Goal: Transaction & Acquisition: Download file/media

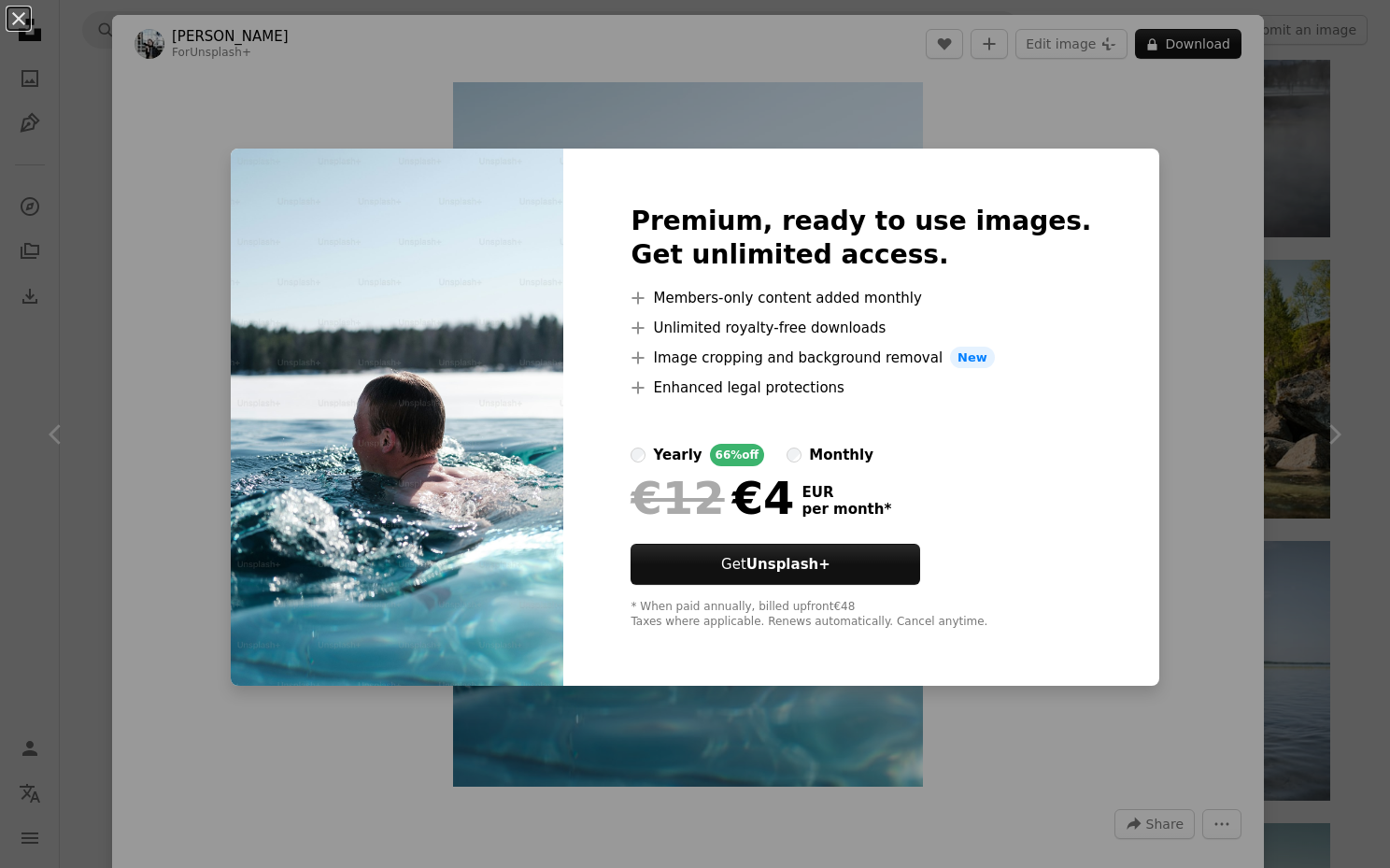
scroll to position [0, 1642]
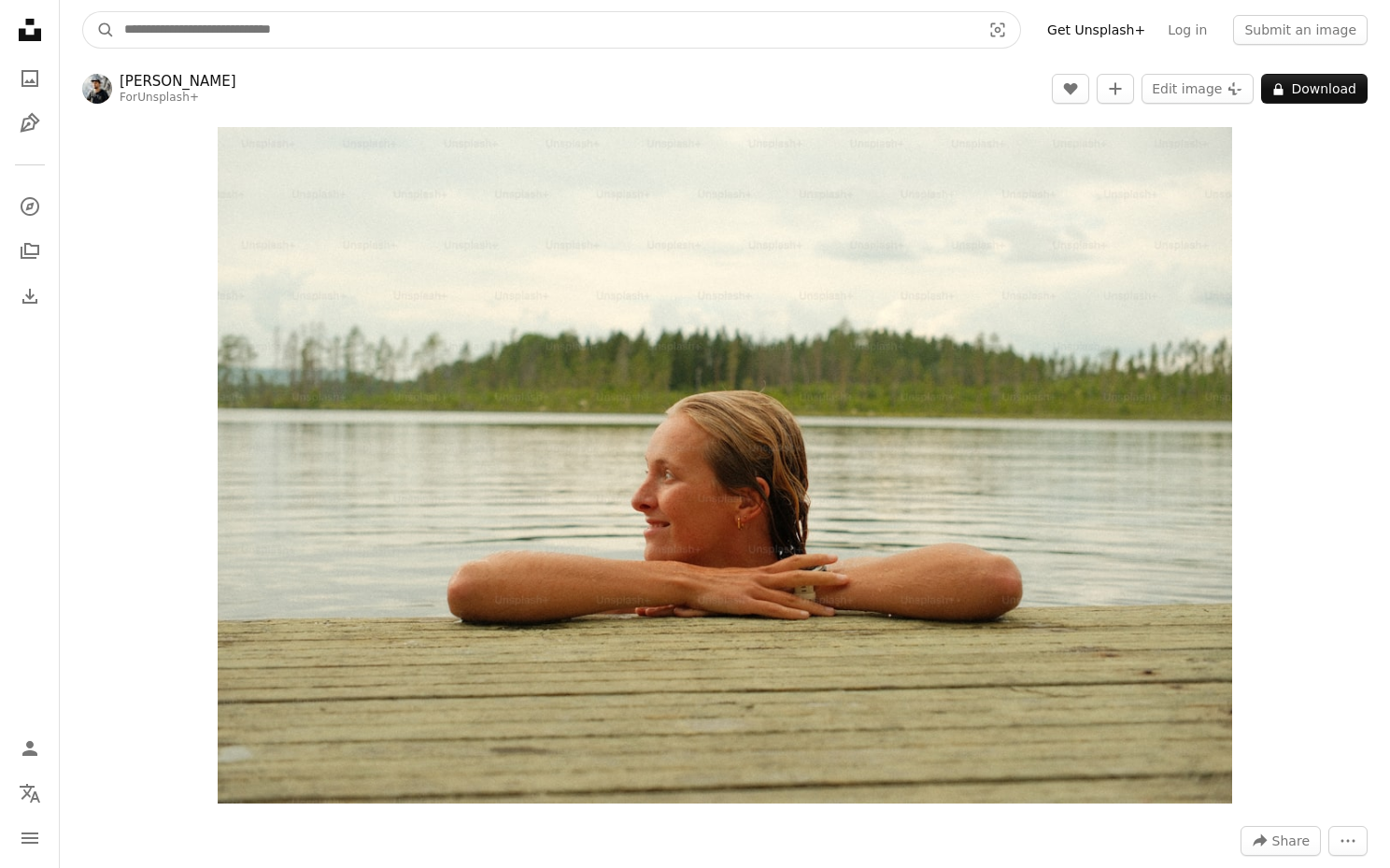
click at [192, 33] on input "Find visuals sitewide" at bounding box center [545, 30] width 860 height 35
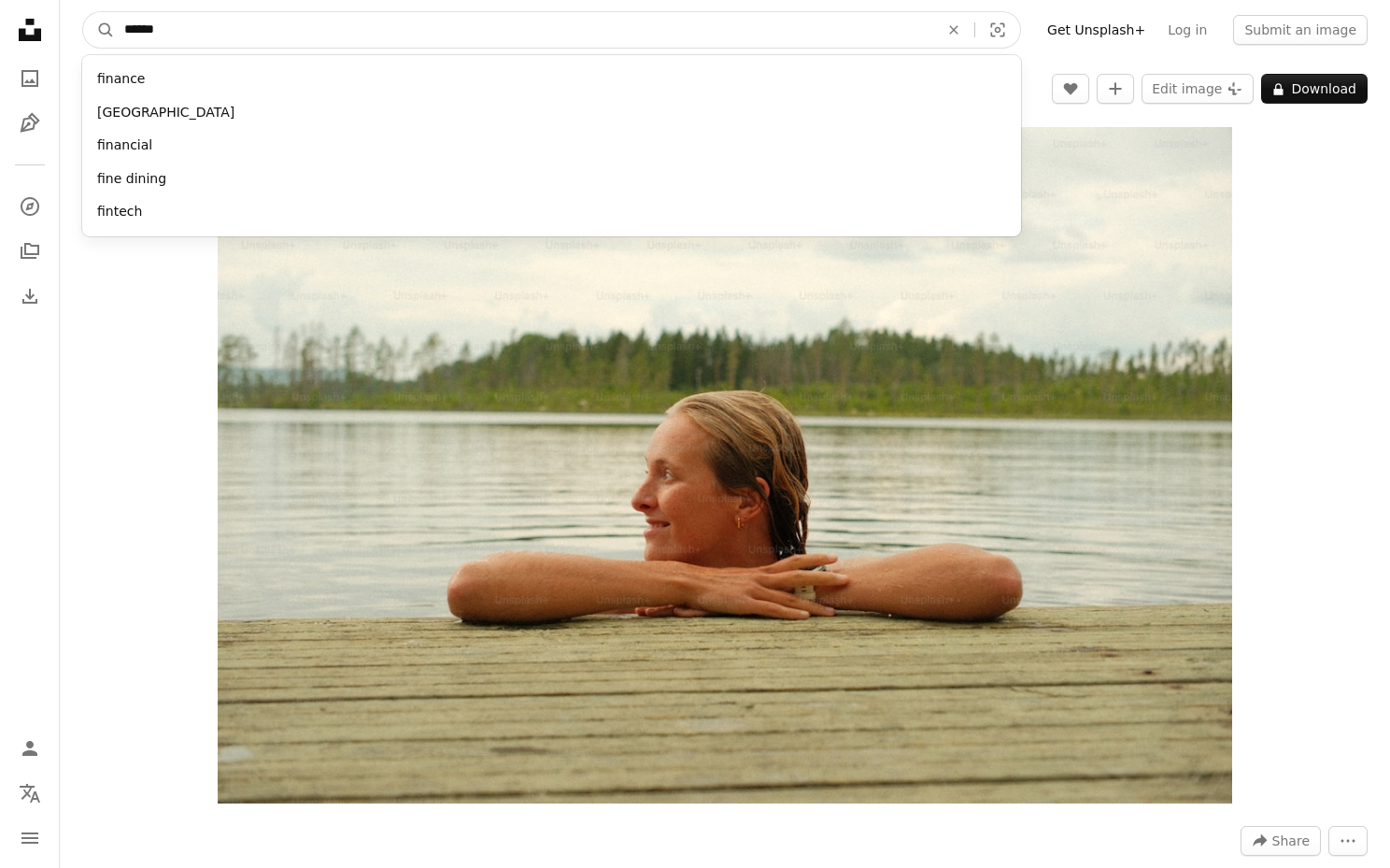
type input "*******"
click at [99, 30] on button "A magnifying glass" at bounding box center [99, 30] width 32 height 35
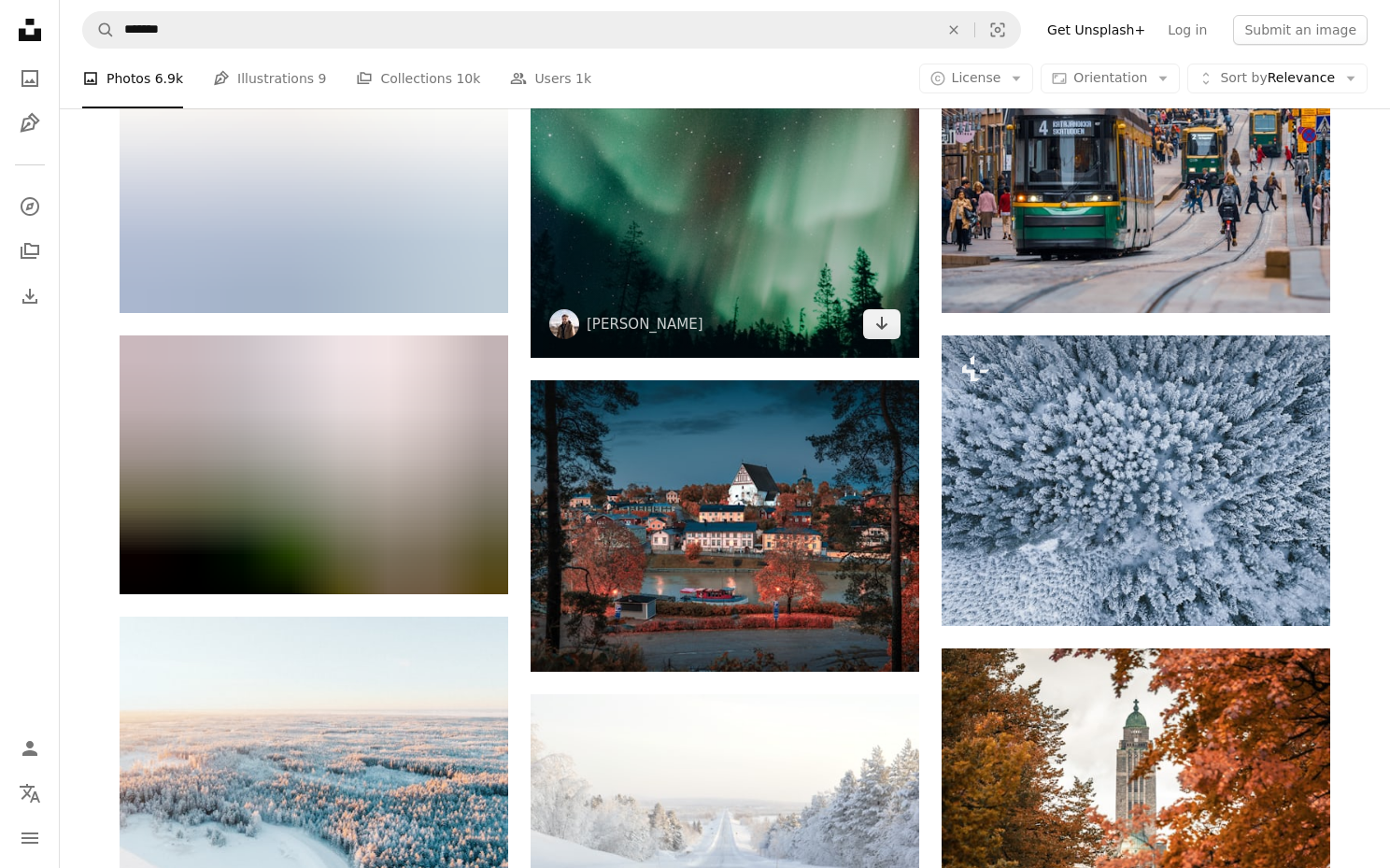
scroll to position [983, 0]
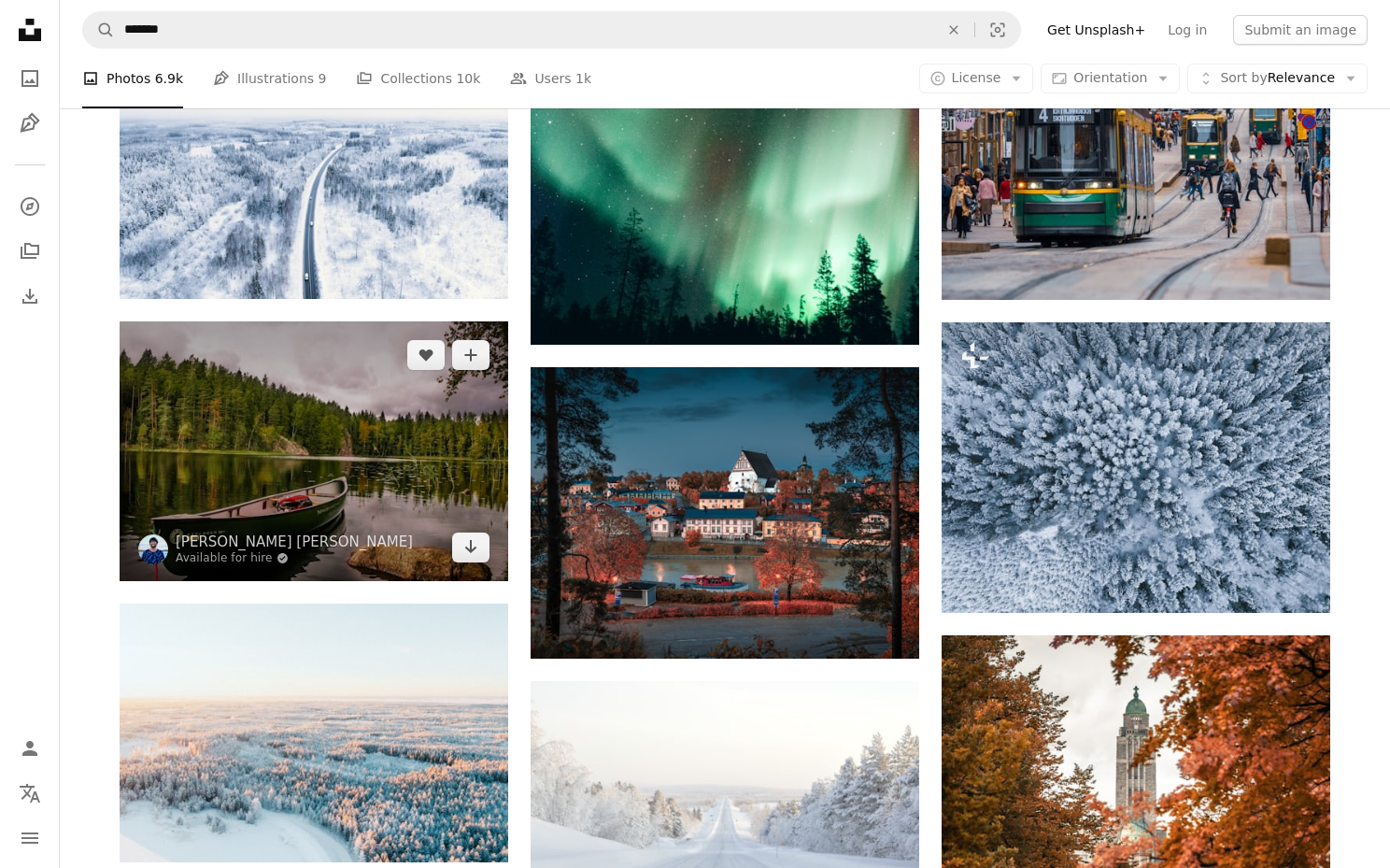
click at [369, 450] on img at bounding box center [313, 450] width 388 height 259
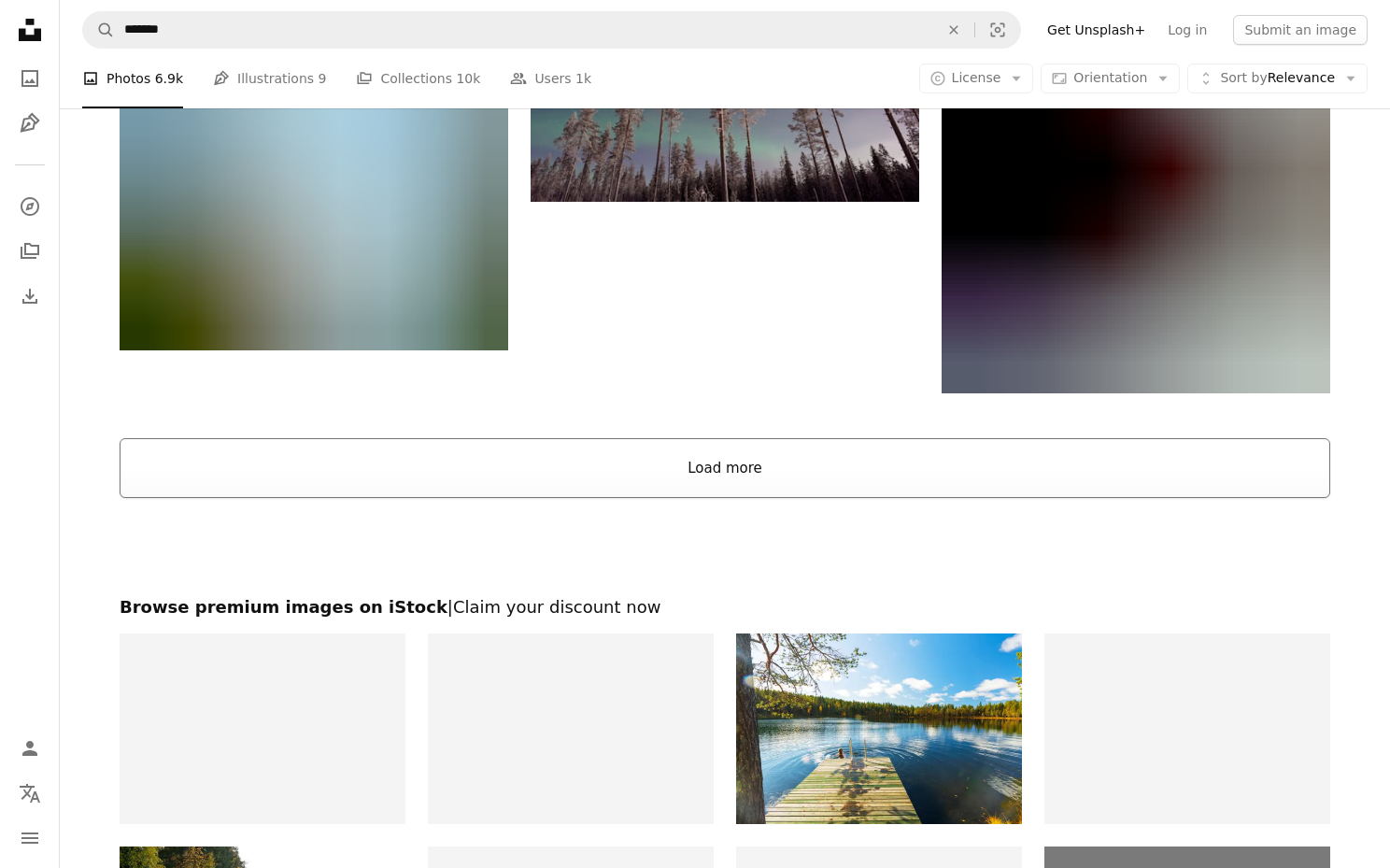
scroll to position [2579, 0]
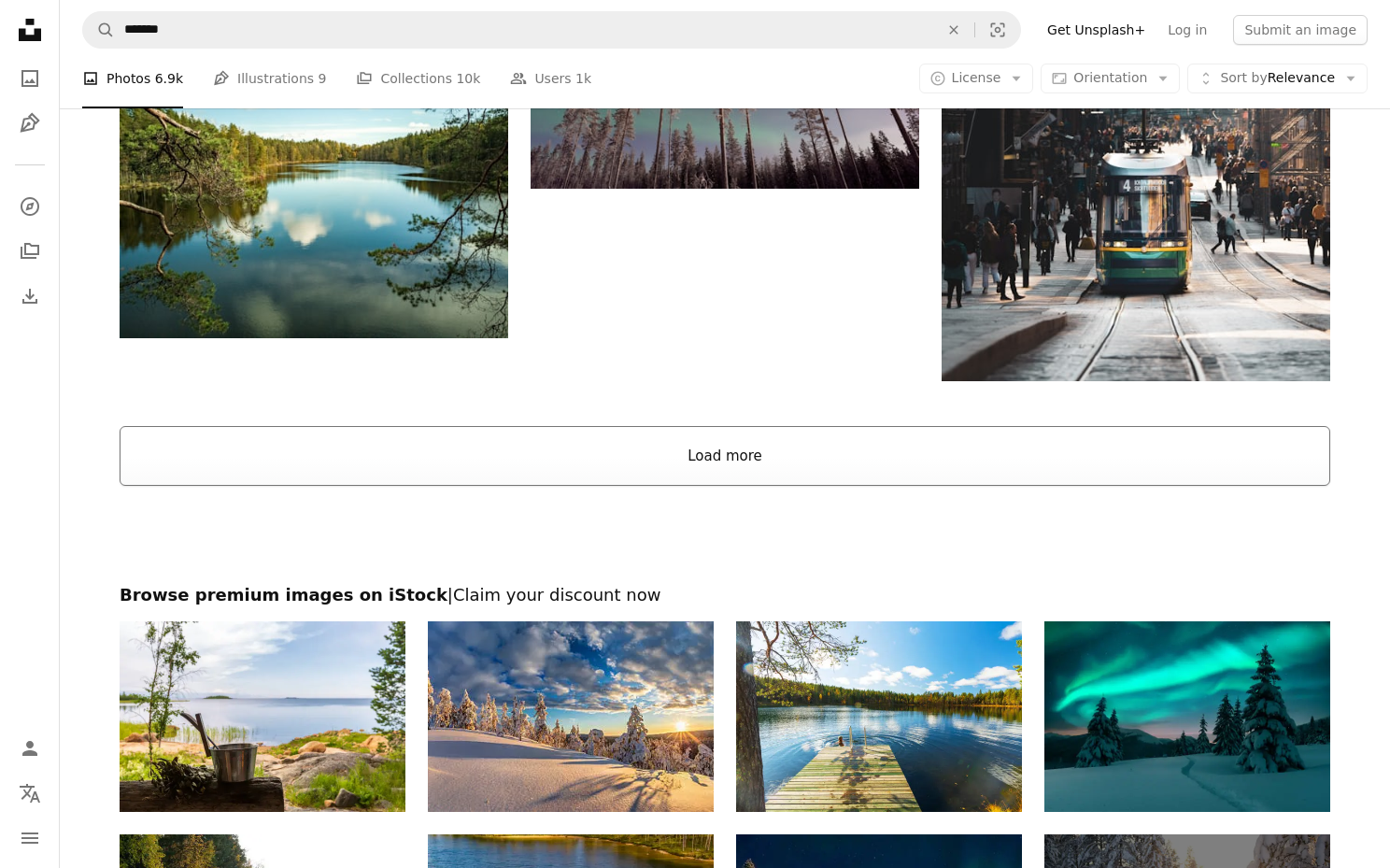
click at [622, 472] on button "Load more" at bounding box center [724, 455] width 1211 height 60
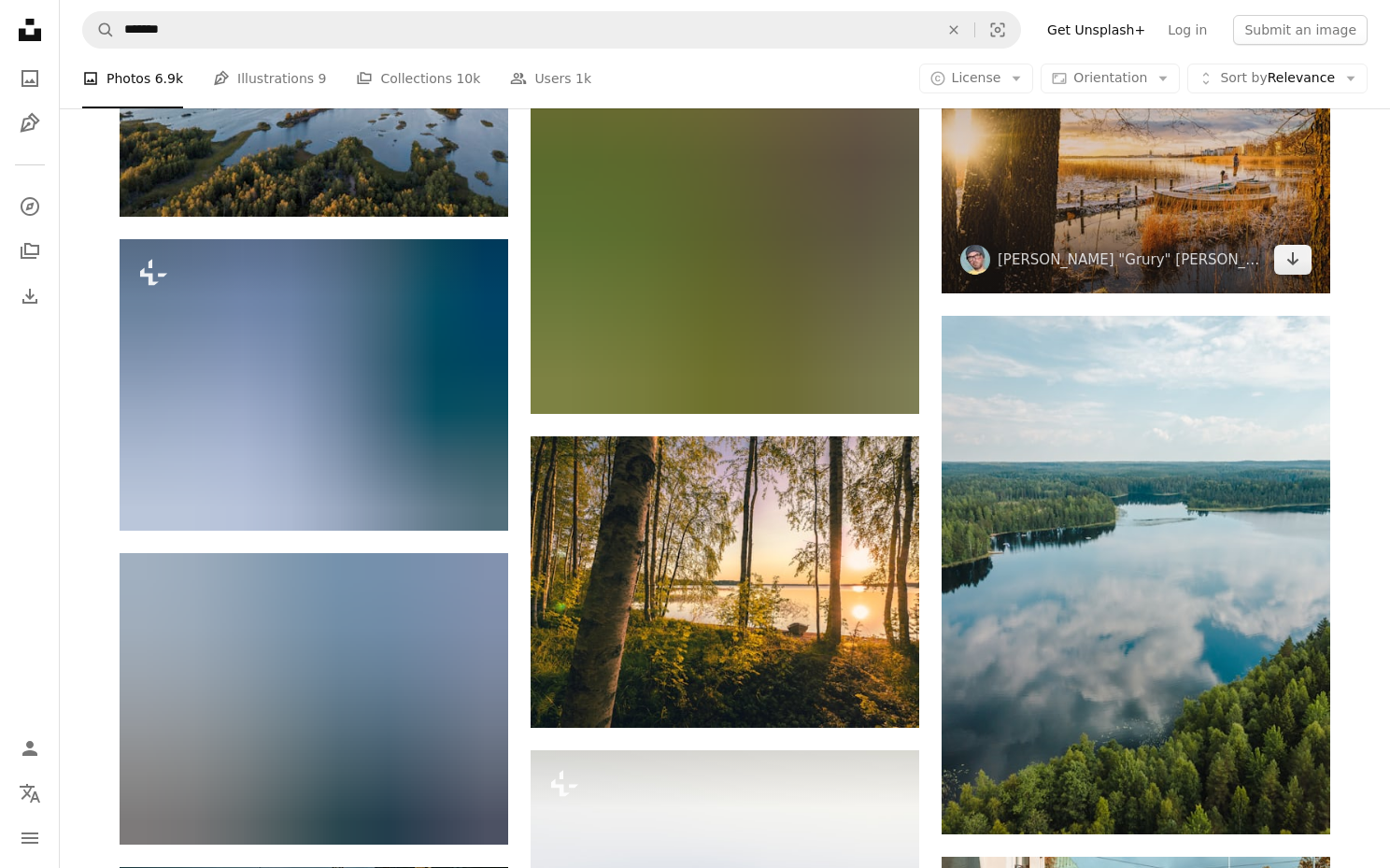
scroll to position [3882, 0]
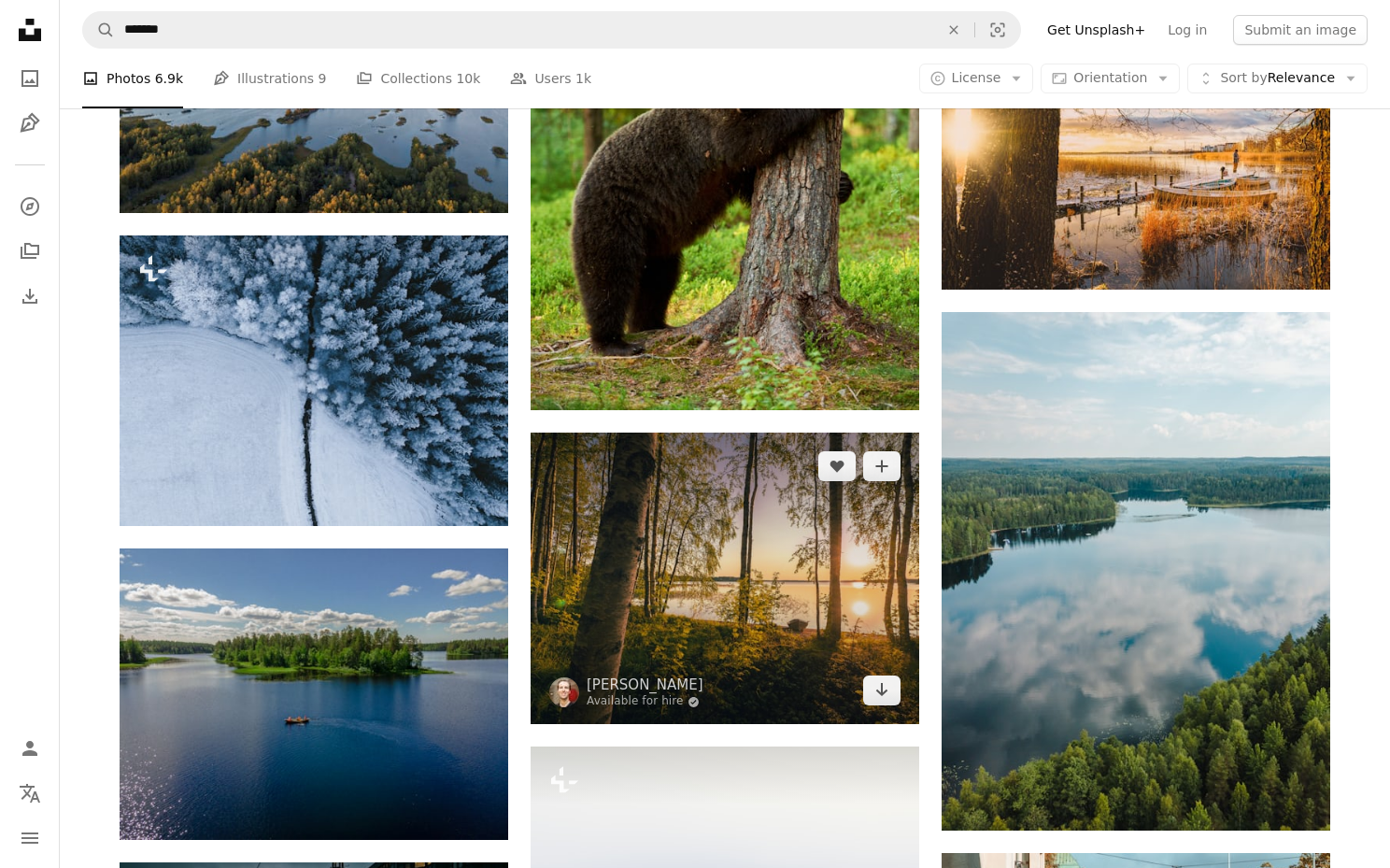
click at [793, 552] on img at bounding box center [725, 578] width 388 height 292
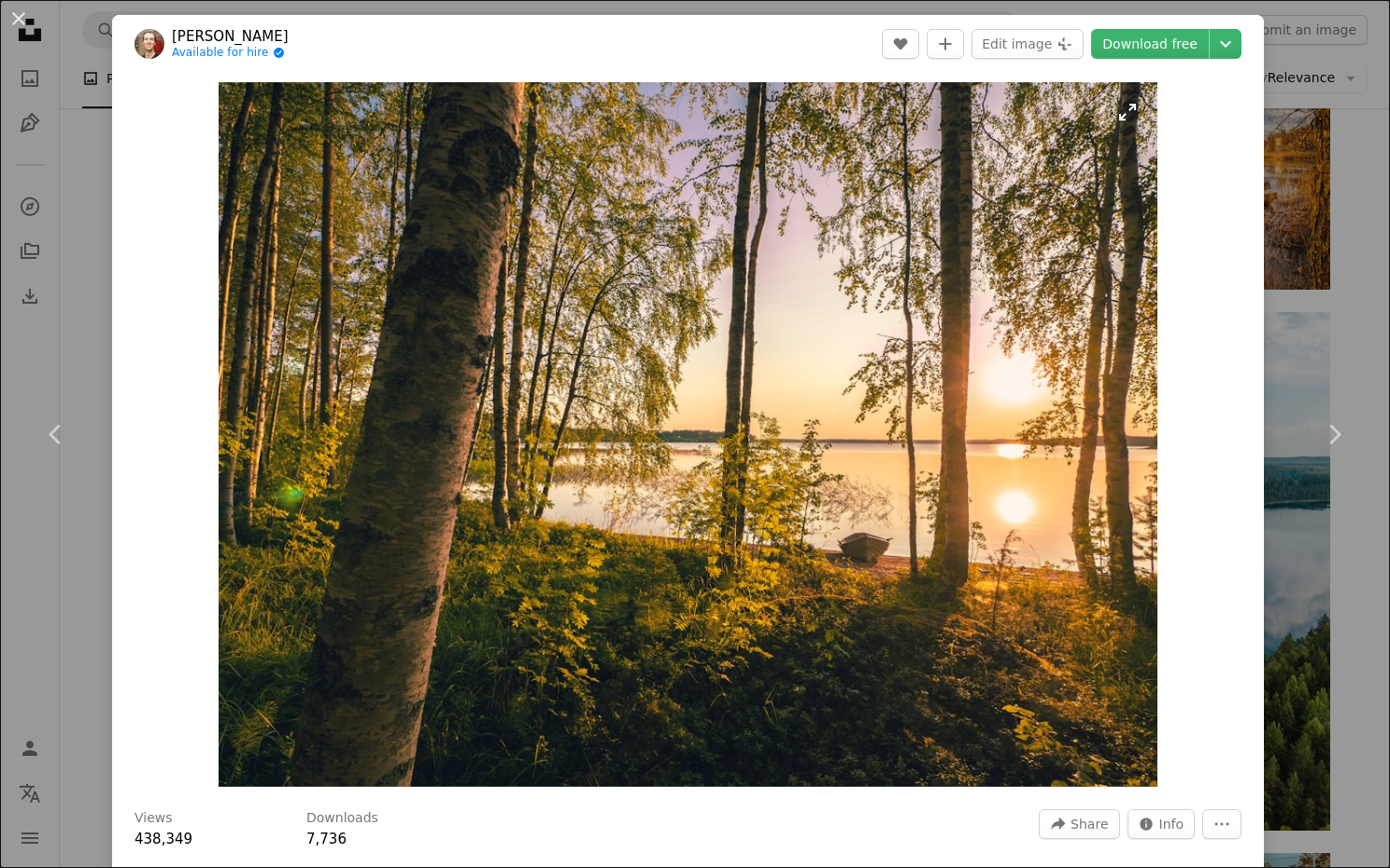
click at [890, 554] on img "Zoom in on this image" at bounding box center [688, 434] width 939 height 704
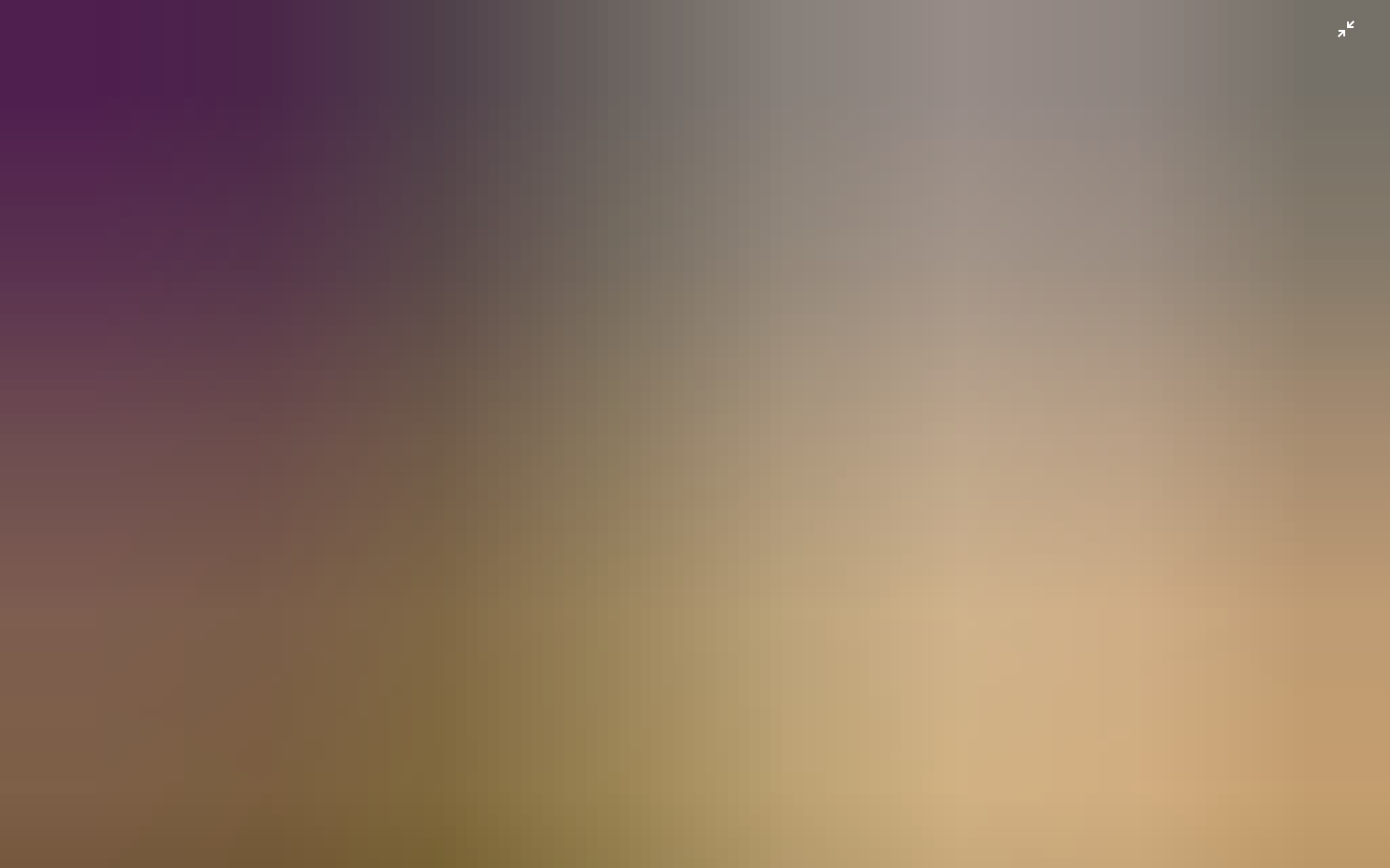
scroll to position [88, 0]
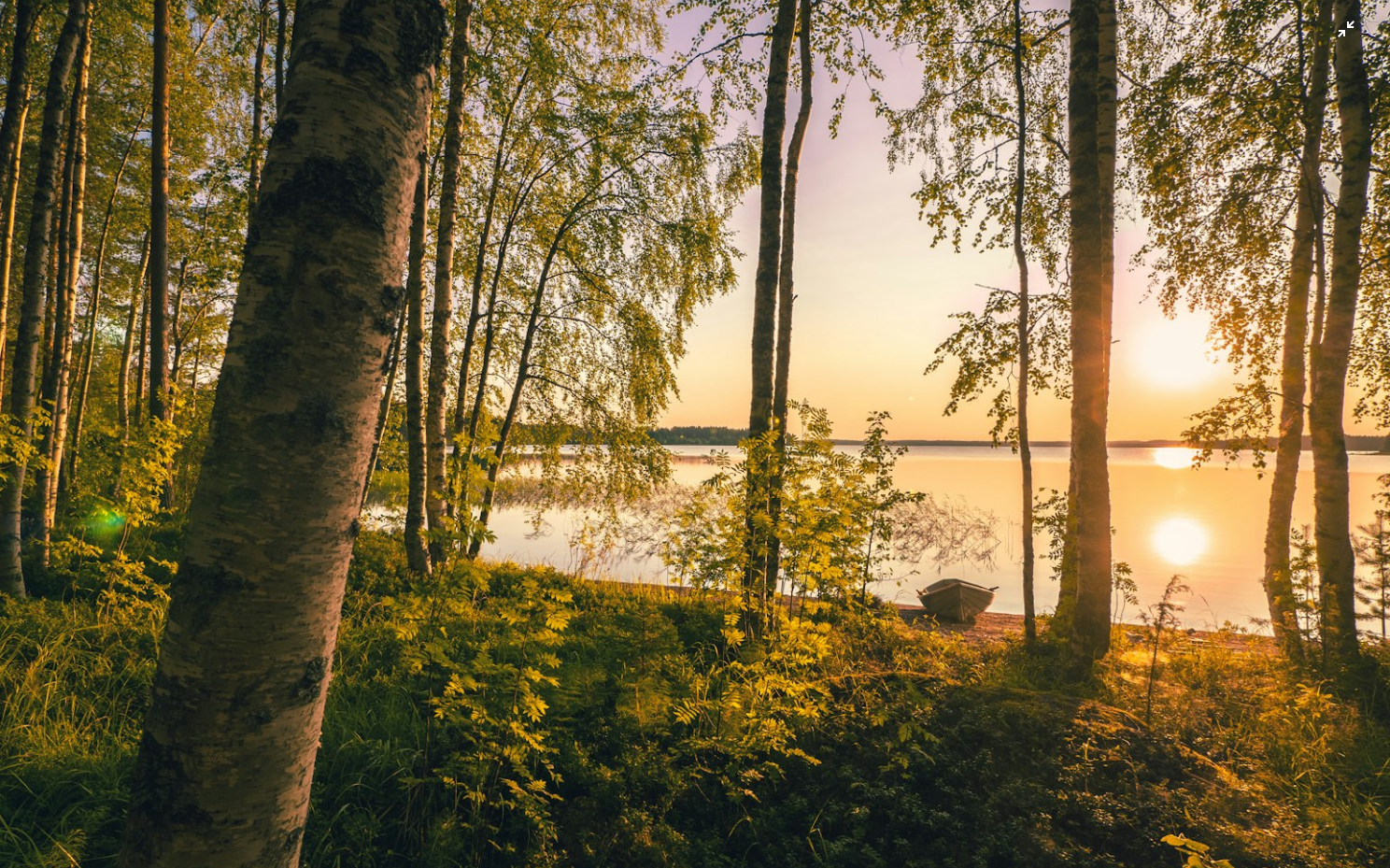
click at [922, 588] on img "Zoom out on this image" at bounding box center [695, 434] width 1392 height 1044
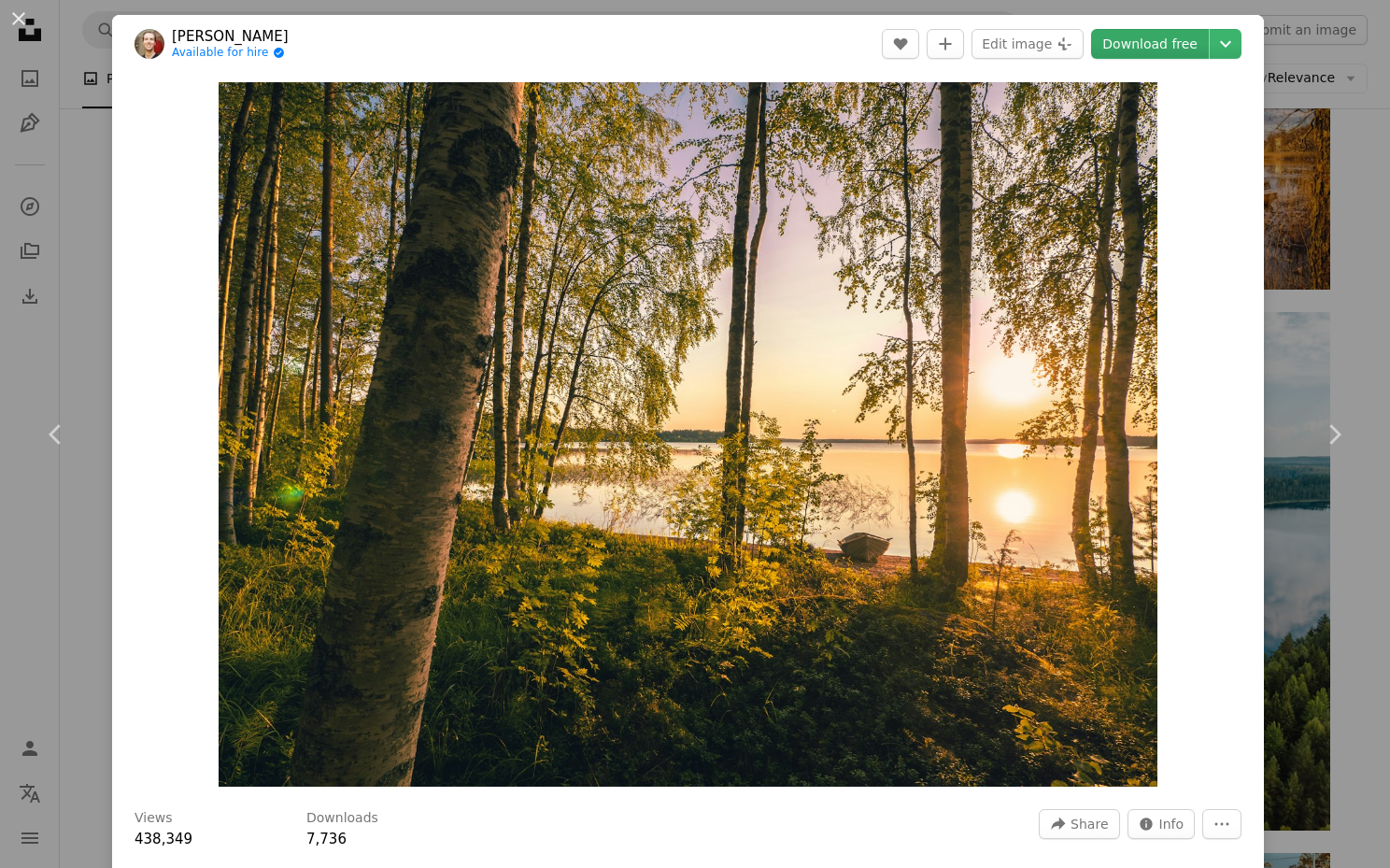
click at [1208, 42] on link "Download free" at bounding box center [1149, 43] width 117 height 30
